Goal: Find specific page/section: Find specific page/section

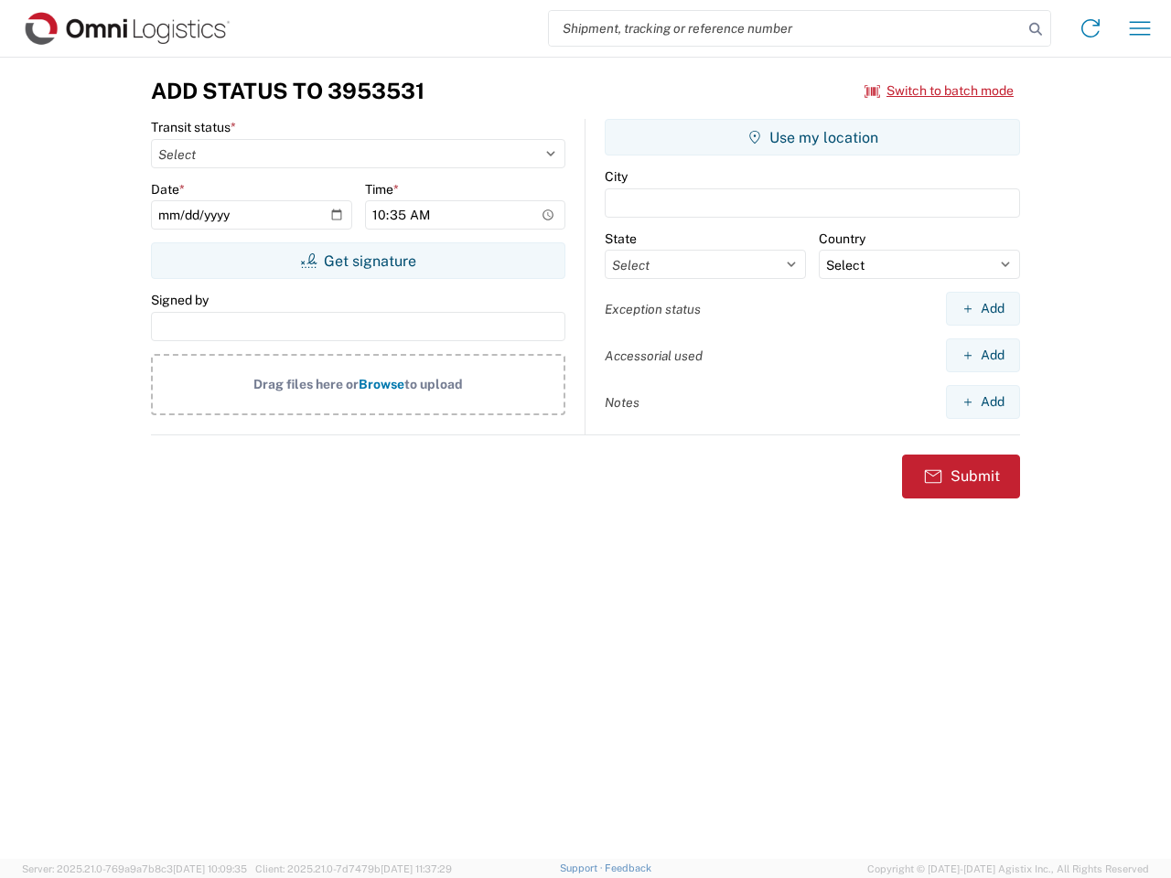
click at [786, 28] on input "search" at bounding box center [786, 28] width 474 height 35
click at [1036, 29] on icon at bounding box center [1036, 29] width 26 height 26
click at [1091, 28] on icon at bounding box center [1090, 28] width 29 height 29
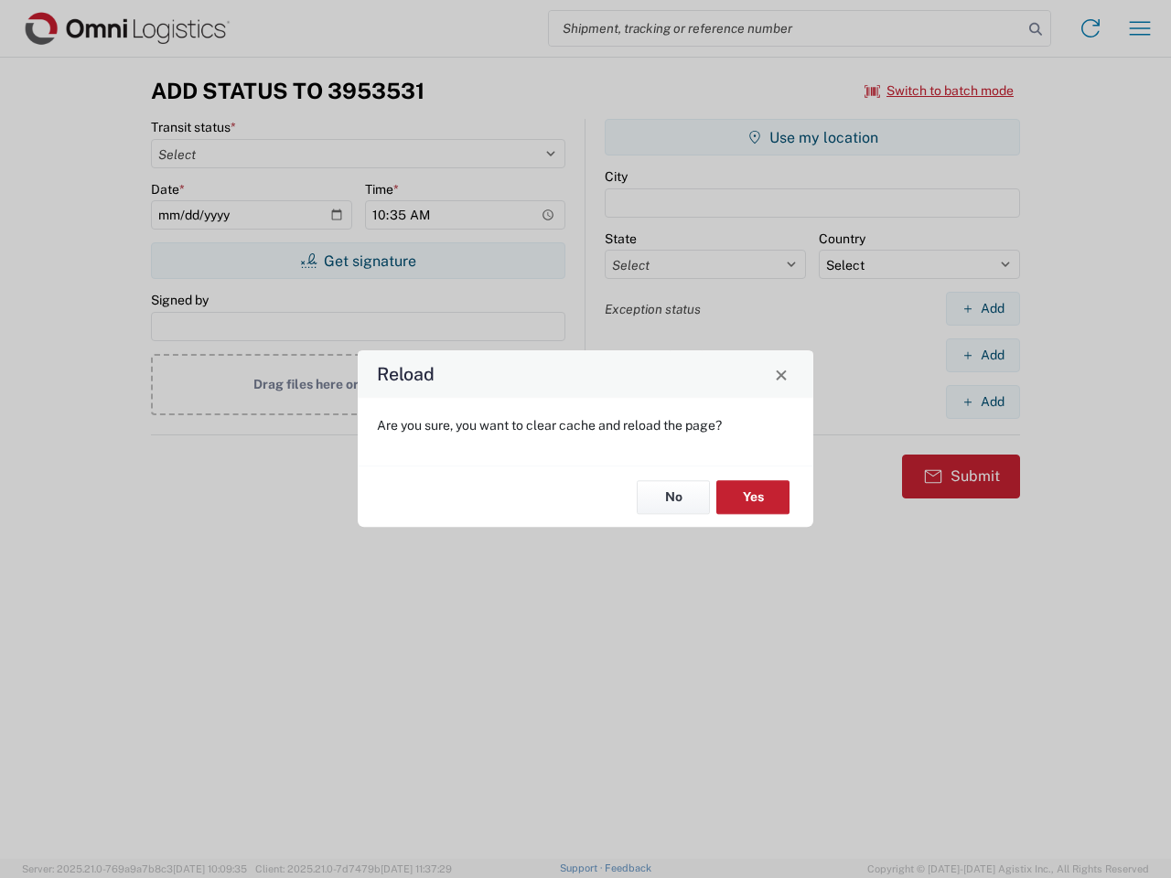
click at [1140, 28] on div "Reload Are you sure, you want to clear cache and reload the page? No Yes" at bounding box center [585, 439] width 1171 height 878
click at [940, 91] on div "Reload Are you sure, you want to clear cache and reload the page? No Yes" at bounding box center [585, 439] width 1171 height 878
click at [358, 261] on div "Reload Are you sure, you want to clear cache and reload the page? No Yes" at bounding box center [585, 439] width 1171 height 878
click at [813, 137] on div "Reload Are you sure, you want to clear cache and reload the page? No Yes" at bounding box center [585, 439] width 1171 height 878
click at [983, 308] on div "Reload Are you sure, you want to clear cache and reload the page? No Yes" at bounding box center [585, 439] width 1171 height 878
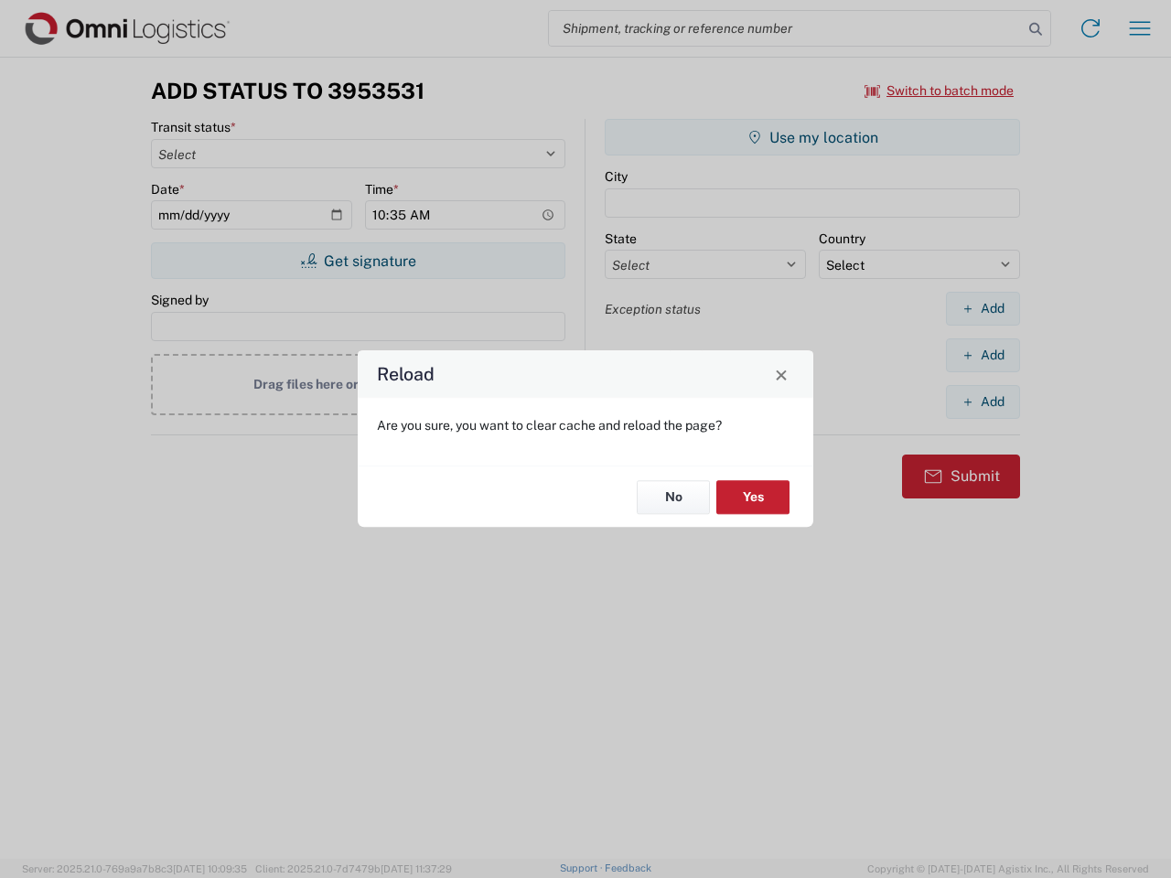
click at [983, 355] on div "Reload Are you sure, you want to clear cache and reload the page? No Yes" at bounding box center [585, 439] width 1171 height 878
click at [983, 402] on div "Reload Are you sure, you want to clear cache and reload the page? No Yes" at bounding box center [585, 439] width 1171 height 878
